Goal: Transaction & Acquisition: Purchase product/service

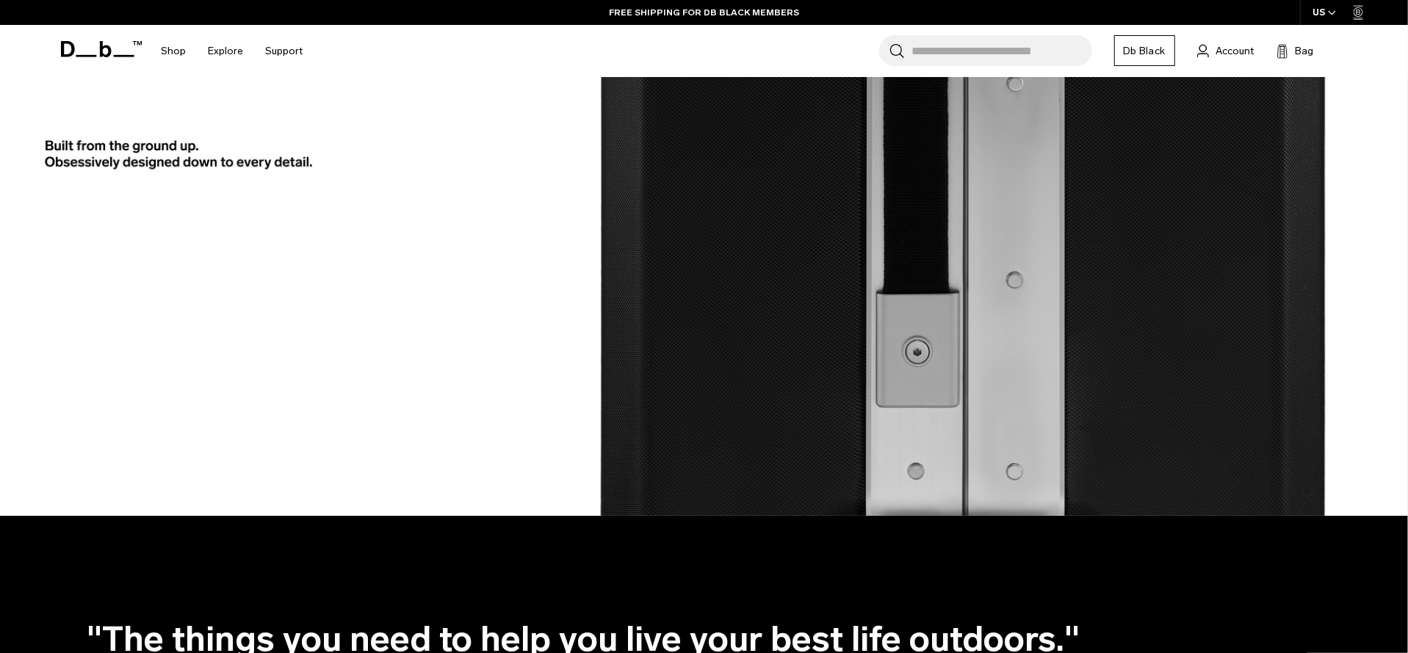
scroll to position [2753, 0]
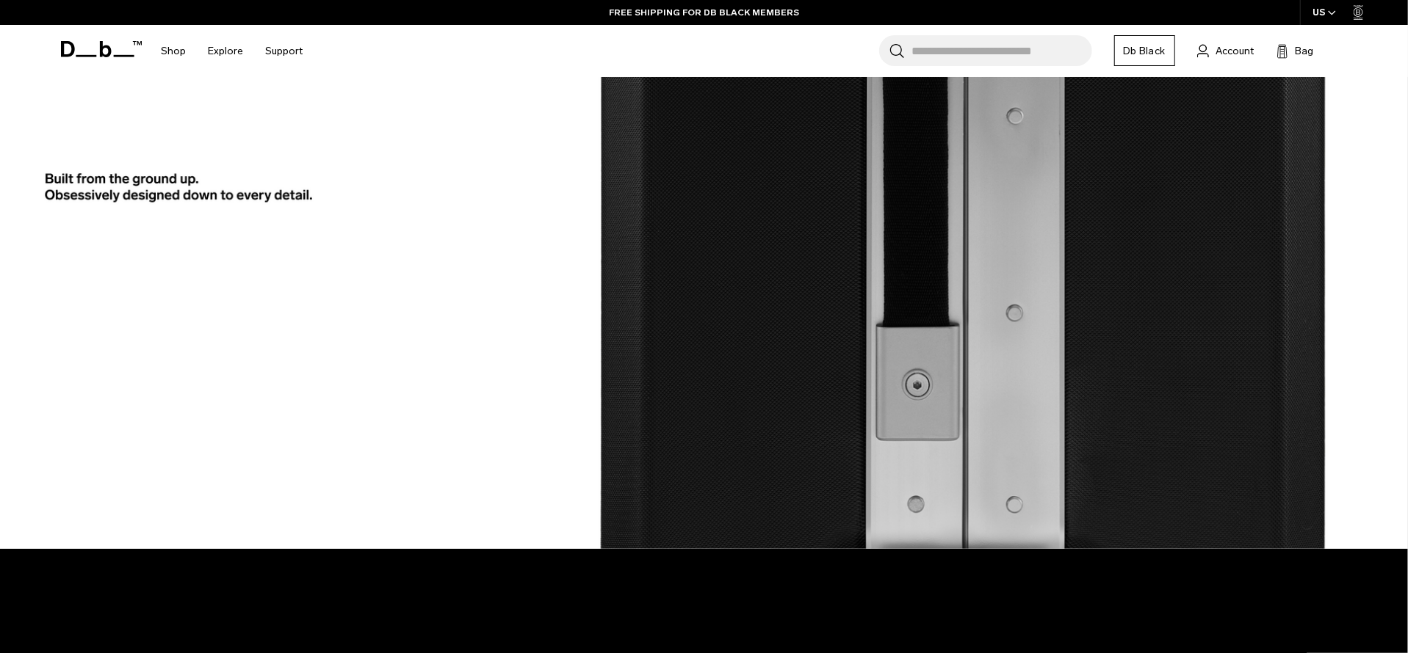
click at [86, 46] on icon at bounding box center [101, 49] width 81 height 16
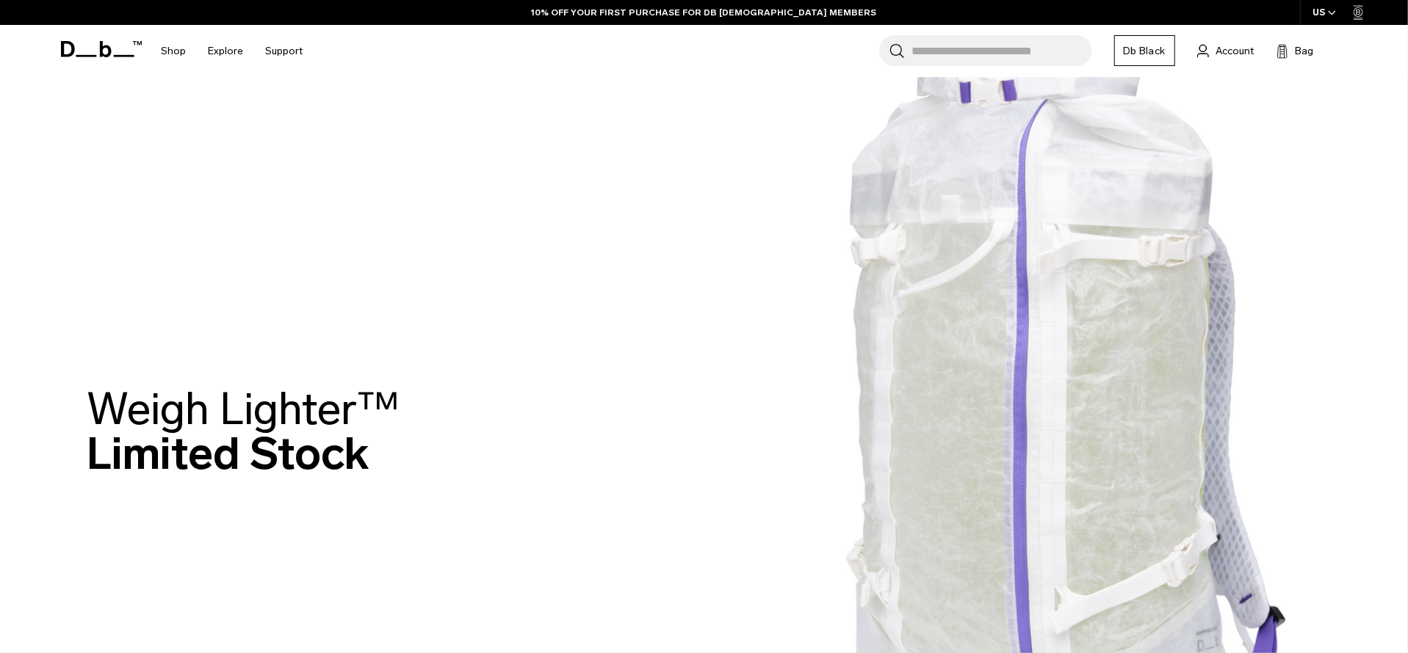
click at [169, 50] on link "Shop" at bounding box center [174, 51] width 25 height 52
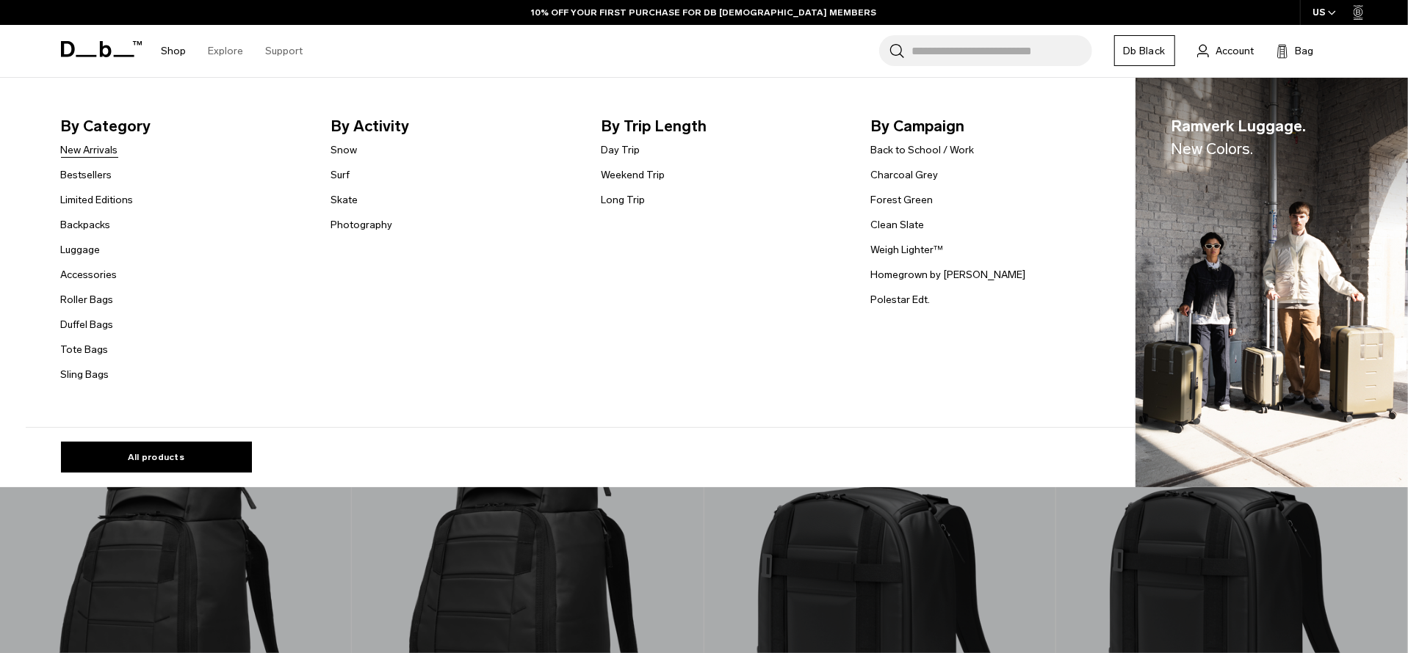
click at [115, 149] on link "New Arrivals" at bounding box center [89, 149] width 57 height 15
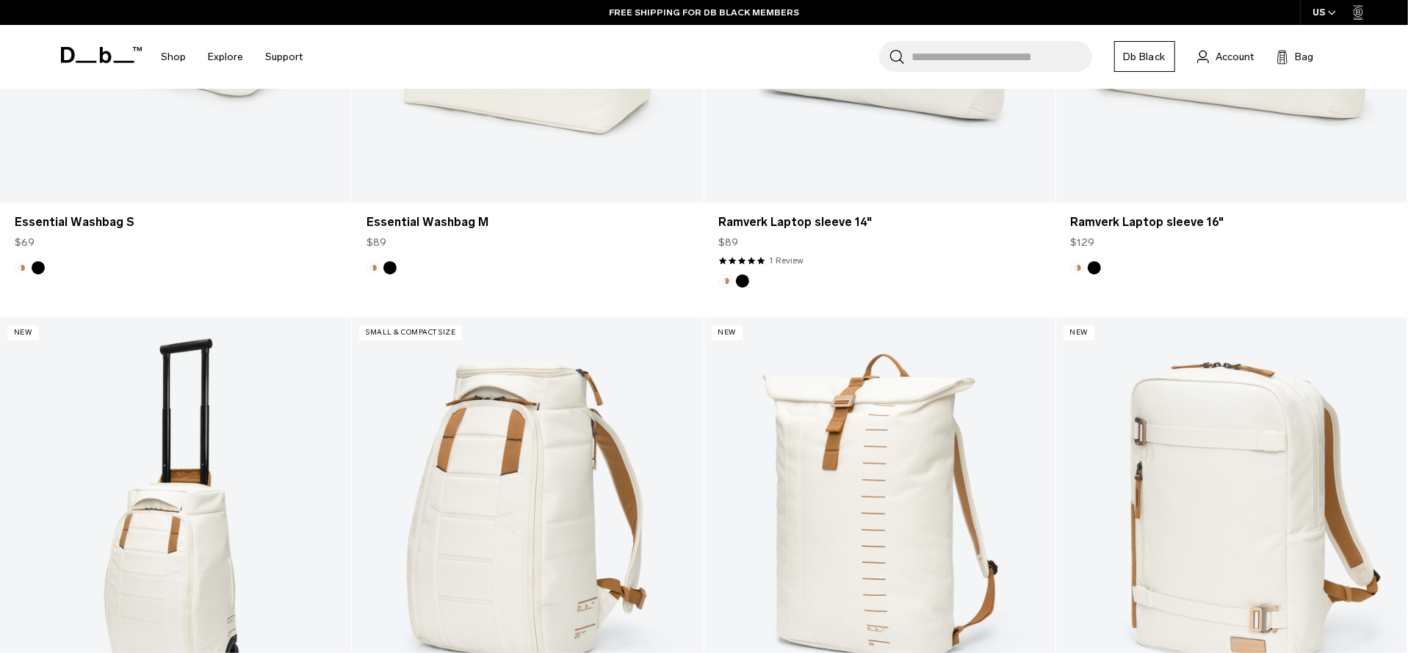
scroll to position [2378, 0]
